Goal: Browse casually

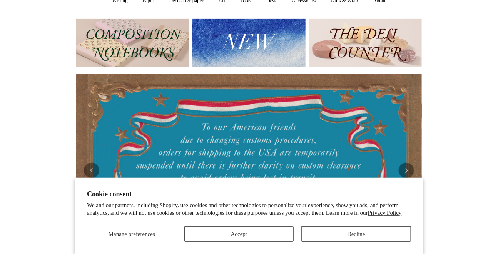
scroll to position [114, 0]
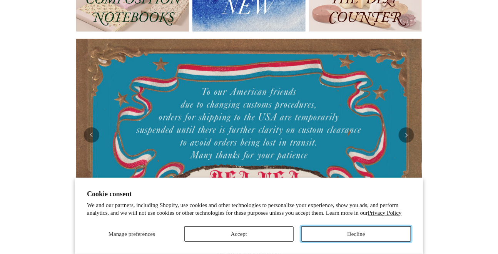
click at [325, 233] on button "Decline" at bounding box center [356, 233] width 110 height 15
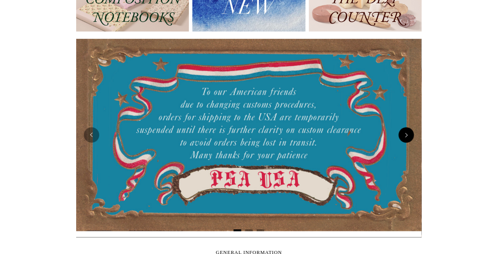
click at [402, 135] on button "Next" at bounding box center [406, 134] width 15 height 15
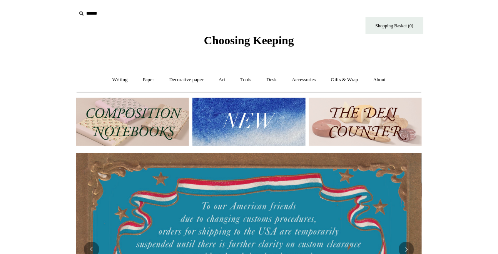
click at [282, 38] on span "Choosing Keeping" at bounding box center [249, 40] width 90 height 13
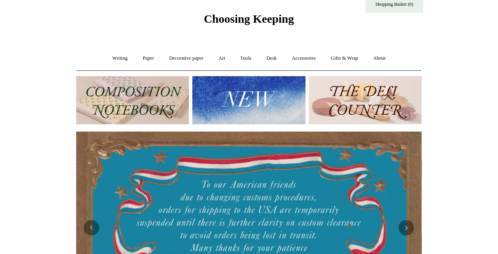
scroll to position [37, 0]
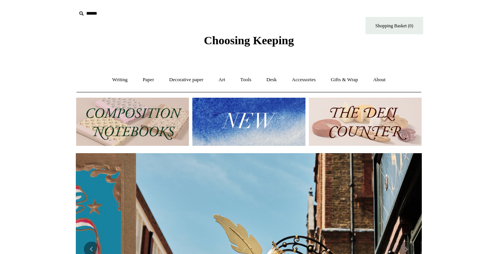
scroll to position [0, 346]
